Goal: Find specific page/section: Find specific page/section

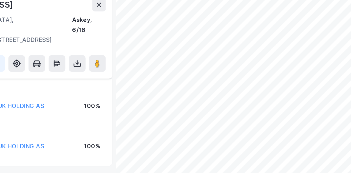
scroll to position [62, 0]
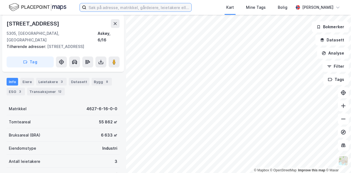
click at [112, 8] on input at bounding box center [138, 7] width 105 height 8
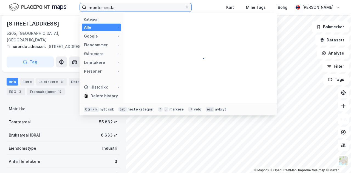
type input "monter ørsta"
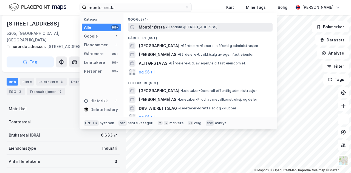
click at [143, 27] on span "Montér Ørsta" at bounding box center [152, 27] width 26 height 7
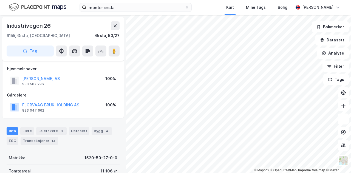
scroll to position [62, 0]
